Goal: Task Accomplishment & Management: Manage account settings

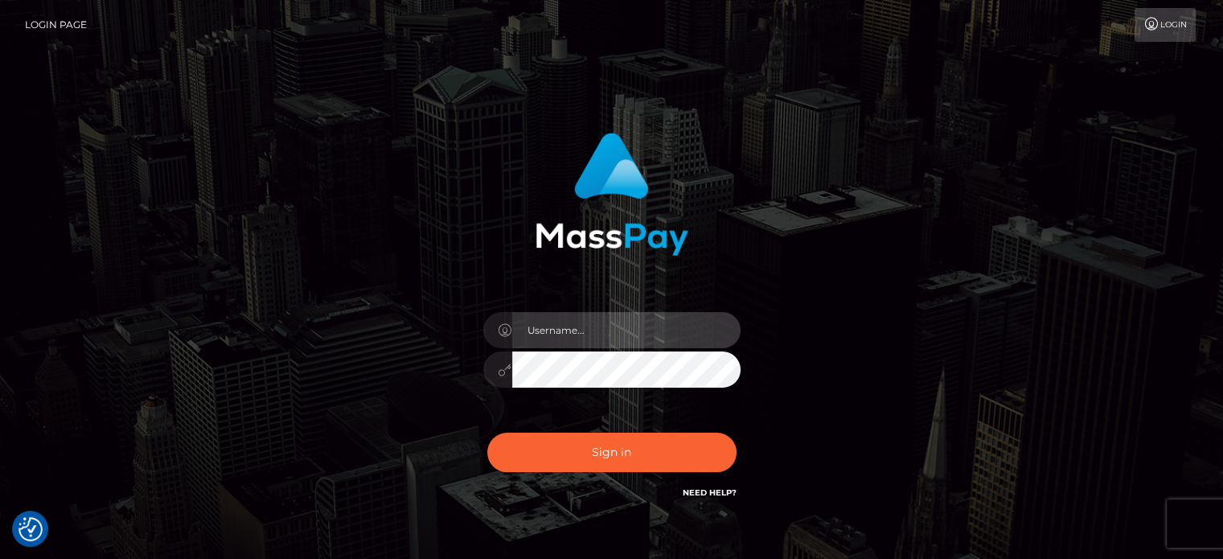
type input "[PERSON_NAME][URL]"
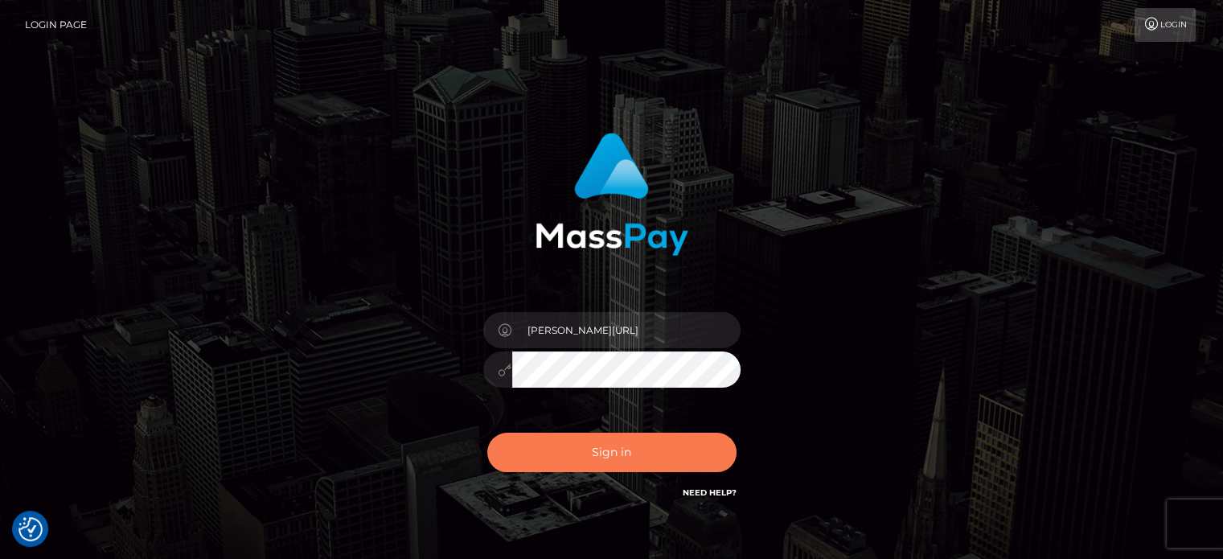
click at [620, 451] on button "Sign in" at bounding box center [611, 452] width 249 height 39
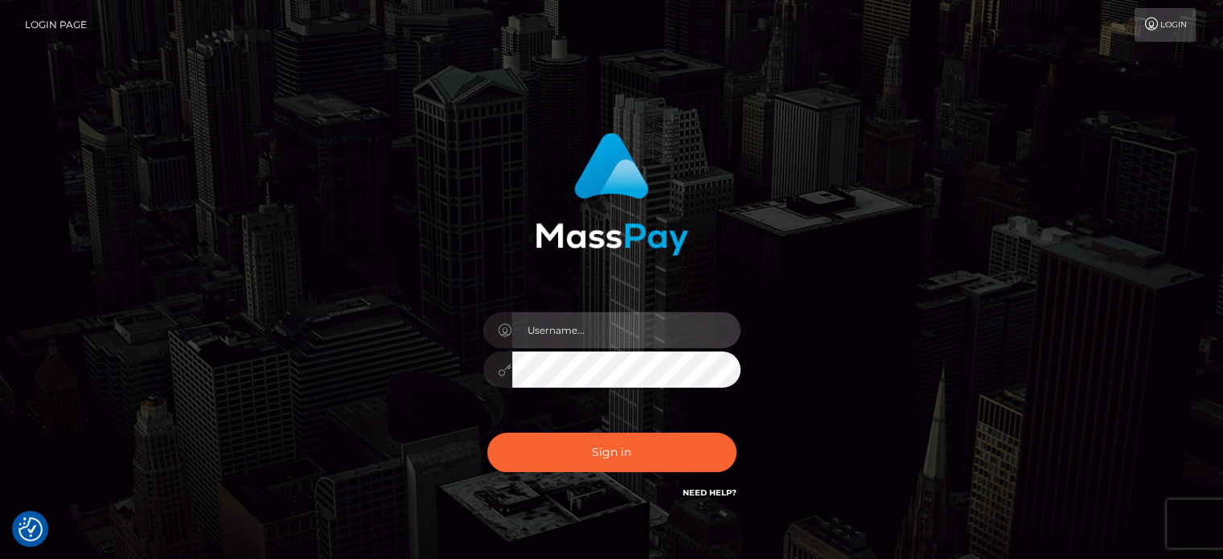
type input "[PERSON_NAME][URL]"
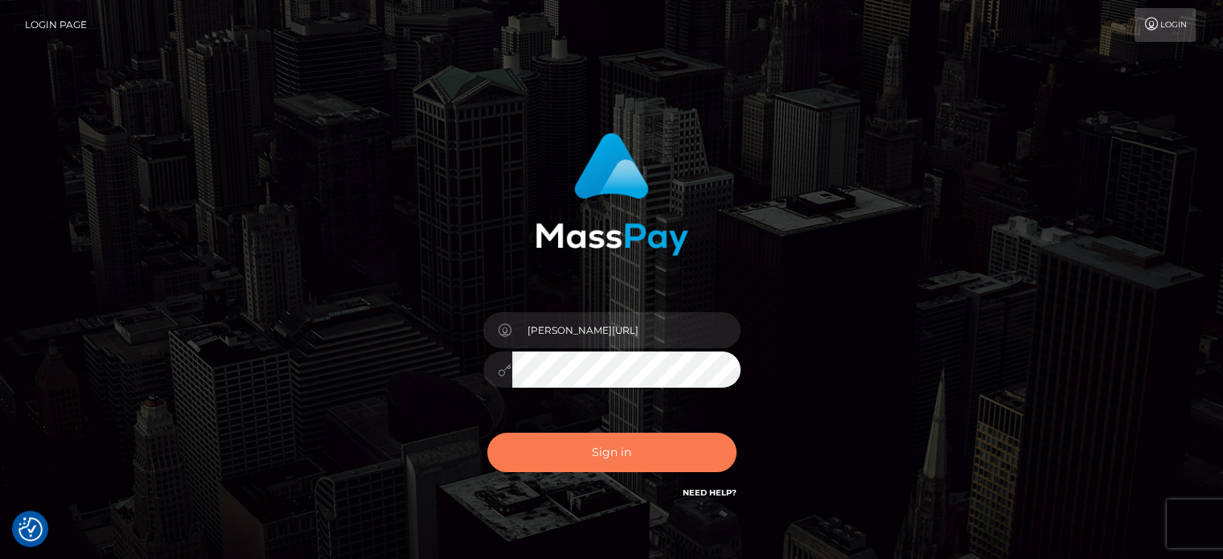
click at [557, 435] on button "Sign in" at bounding box center [611, 452] width 249 height 39
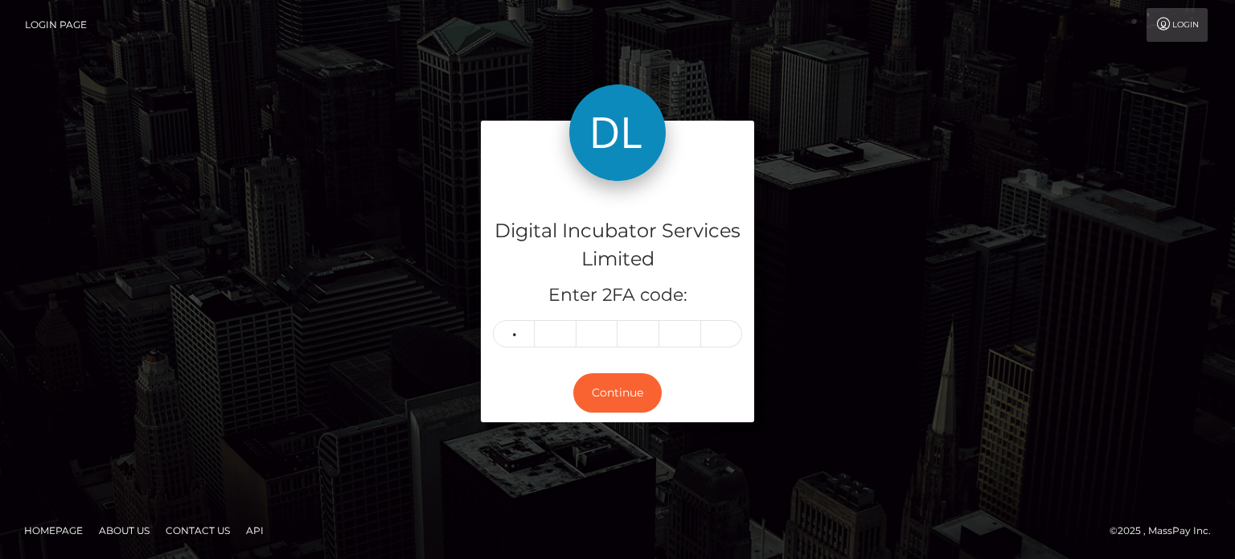
type input "7"
type input "3"
type input "8"
type input "7"
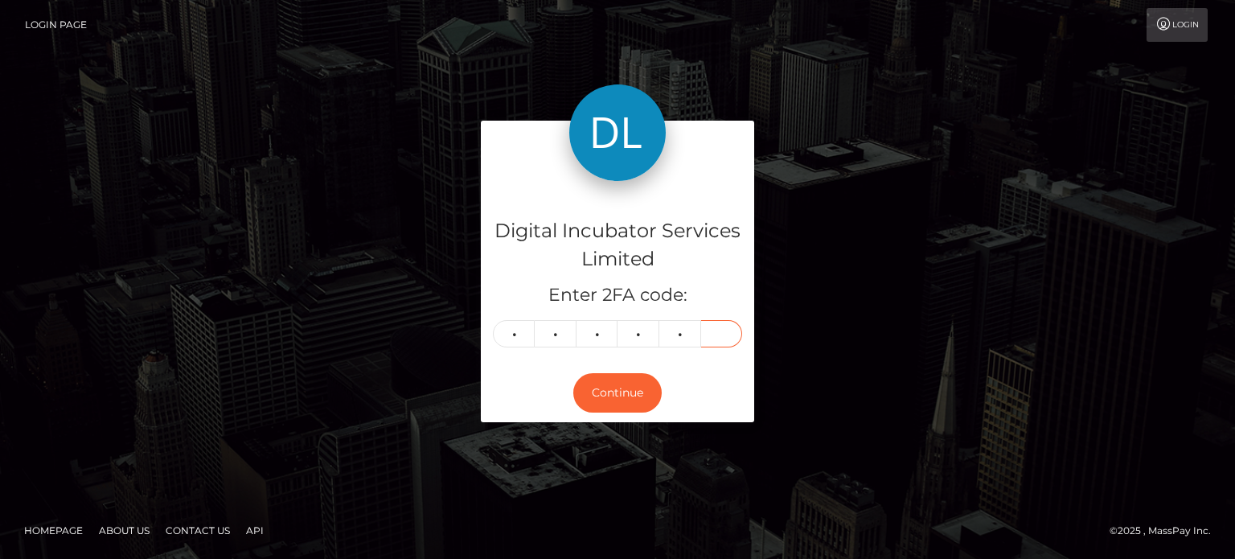
type input "0"
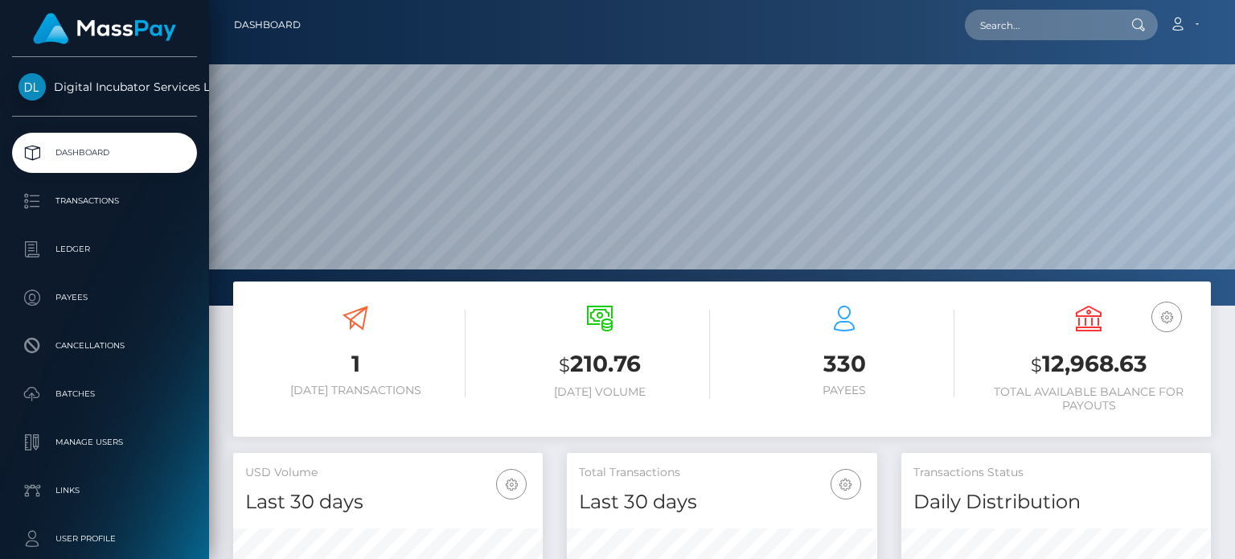
scroll to position [285, 309]
